Goal: Task Accomplishment & Management: Manage account settings

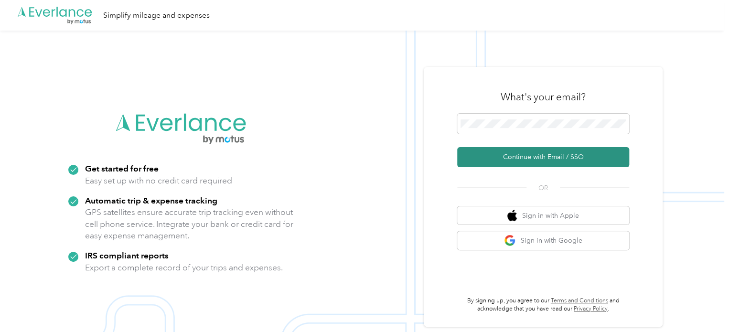
click at [549, 154] on button "Continue with Email / SSO" at bounding box center [543, 157] width 172 height 20
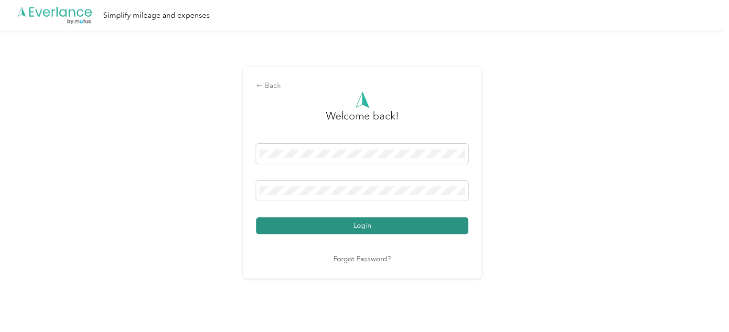
click at [403, 226] on button "Login" at bounding box center [362, 225] width 212 height 17
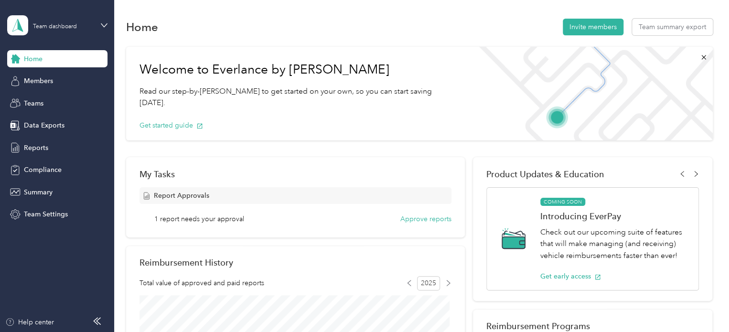
click at [271, 198] on div "Report Approvals" at bounding box center [296, 195] width 312 height 17
click at [414, 219] on button "Approve reports" at bounding box center [425, 219] width 51 height 10
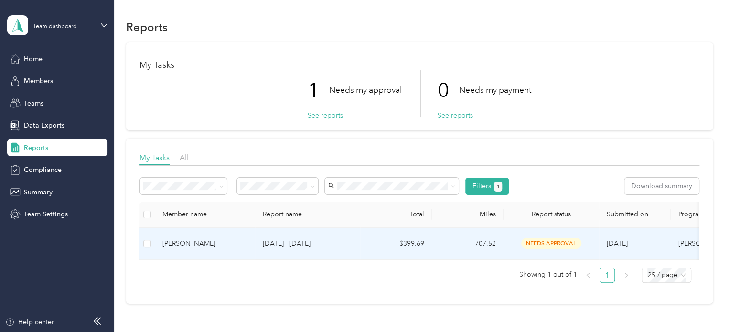
click at [151, 240] on td at bounding box center [147, 244] width 15 height 32
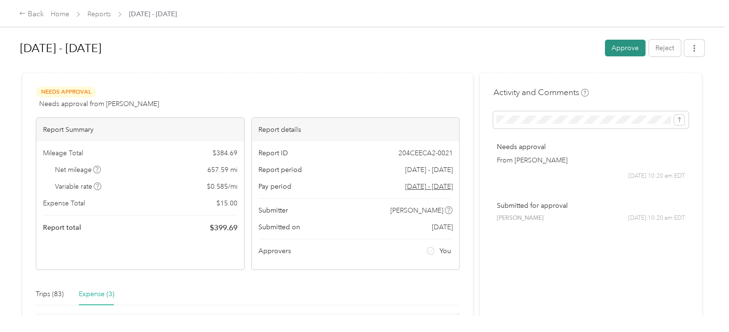
click at [617, 45] on button "Approve" at bounding box center [625, 48] width 41 height 17
